Goal: Transaction & Acquisition: Subscribe to service/newsletter

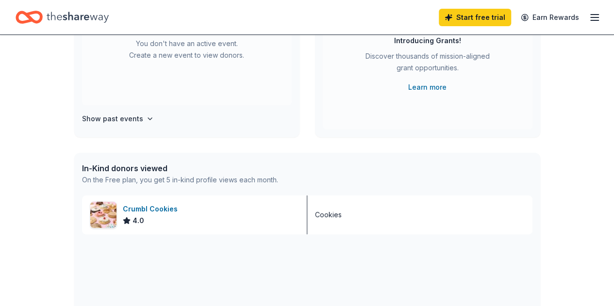
scroll to position [146, 0]
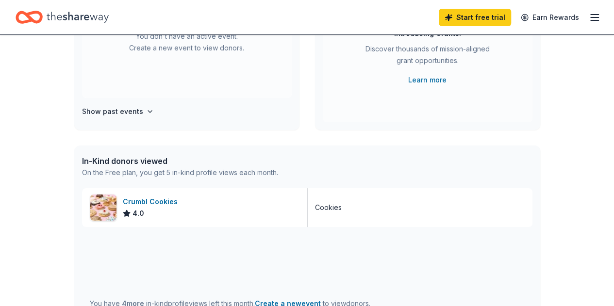
click at [137, 200] on div "Crumbl Cookies" at bounding box center [152, 202] width 59 height 12
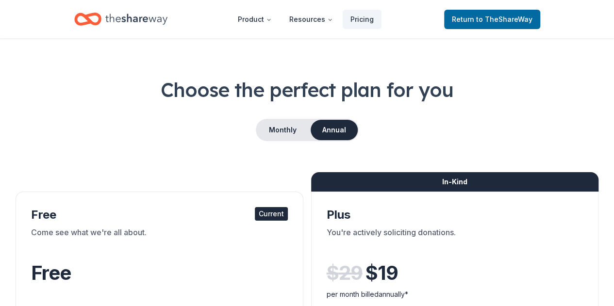
scroll to position [6, 0]
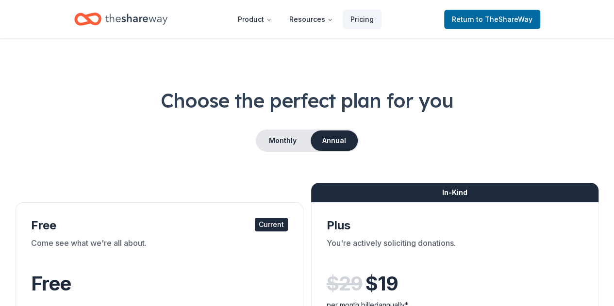
click at [281, 137] on button "Monthly" at bounding box center [283, 141] width 52 height 20
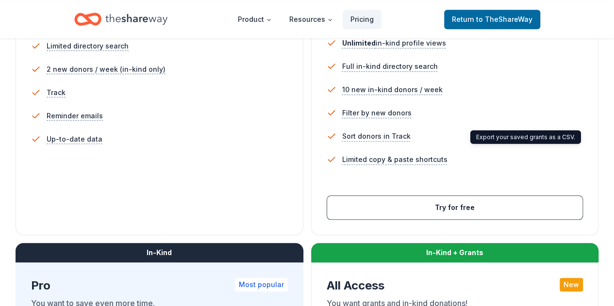
scroll to position [346, 0]
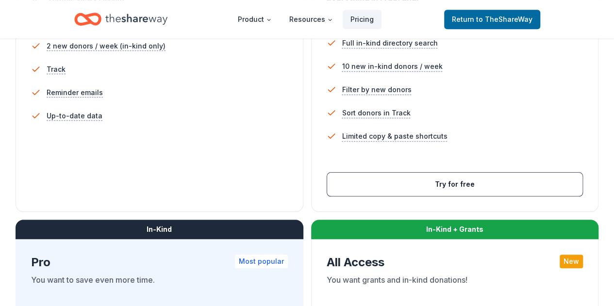
click at [327, 196] on button "Try for free" at bounding box center [455, 184] width 256 height 23
